Goal: Task Accomplishment & Management: Use online tool/utility

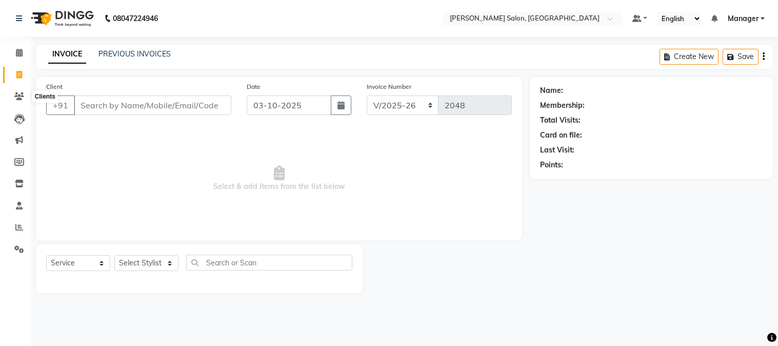
select select "7672"
select select "service"
click at [19, 93] on icon at bounding box center [19, 96] width 10 height 8
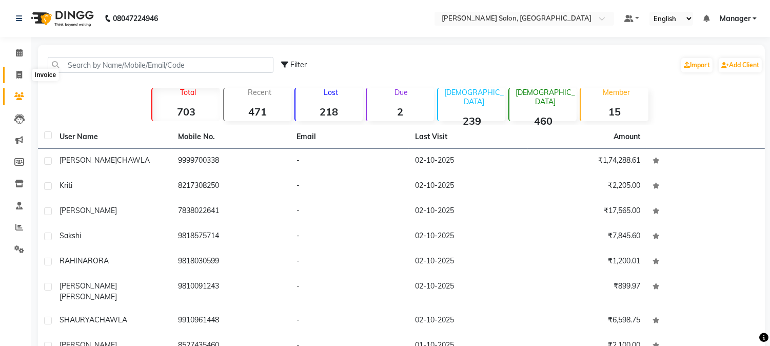
click at [18, 74] on icon at bounding box center [19, 75] width 6 height 8
select select "service"
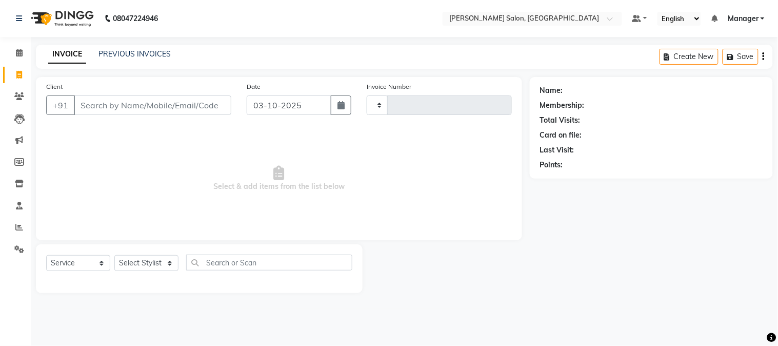
type input "2048"
select select "7672"
